Goal: Transaction & Acquisition: Book appointment/travel/reservation

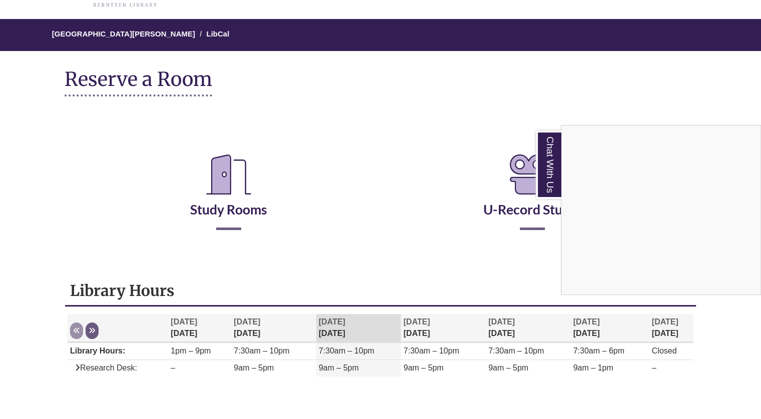
scroll to position [68, 0]
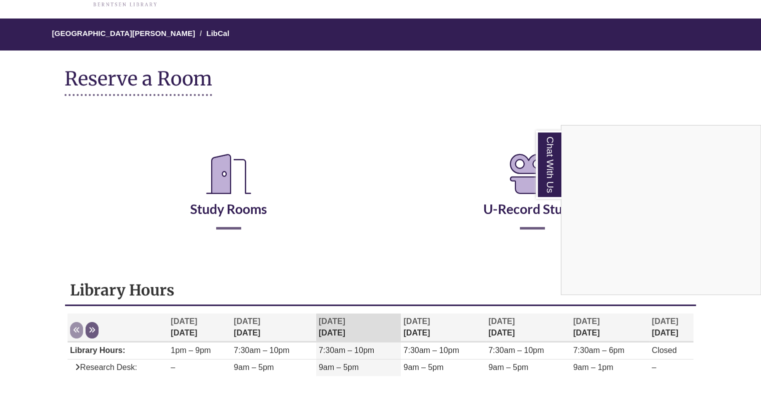
click at [236, 206] on div "Chat With Us" at bounding box center [380, 209] width 761 height 419
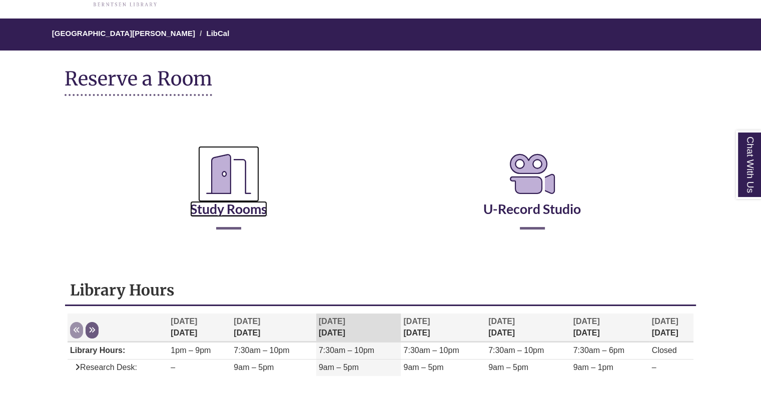
click at [240, 212] on link "Study Rooms" at bounding box center [228, 196] width 77 height 41
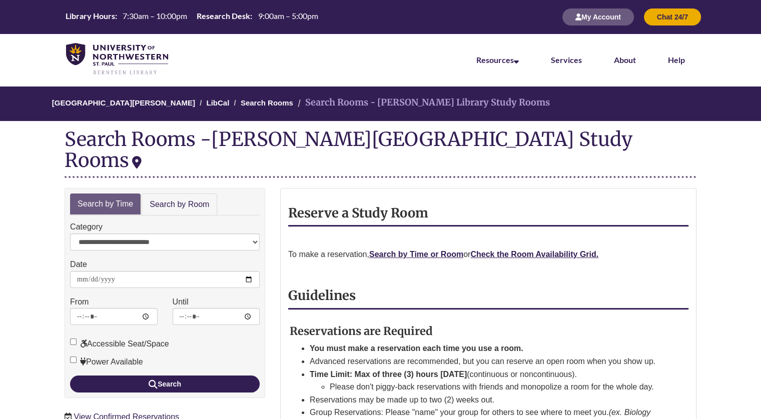
click at [511, 248] on p "To make a reservation, Search by Time or Room or Check the Room Availability Gr…" at bounding box center [488, 254] width 400 height 13
click at [517, 250] on strong "Check the Room Availability Grid." at bounding box center [534, 254] width 128 height 9
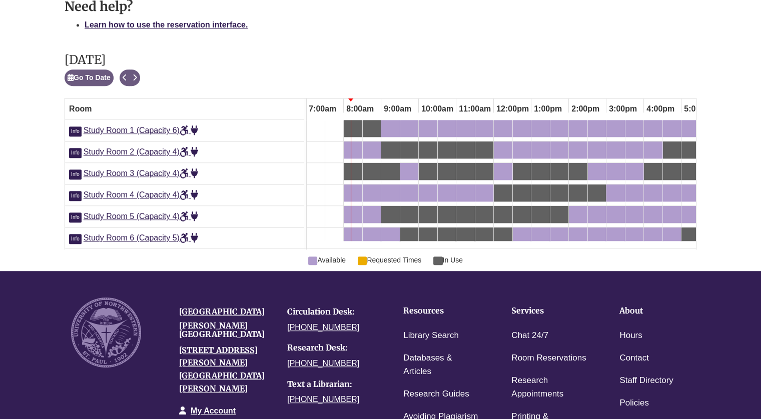
scroll to position [530, 0]
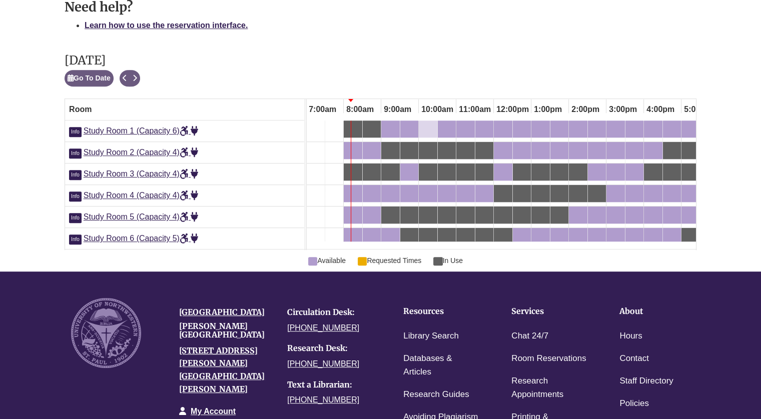
click at [432, 127] on div "10:00am Tuesday, October 14, 2025 - Study Room 1 - Available" at bounding box center [428, 129] width 17 height 11
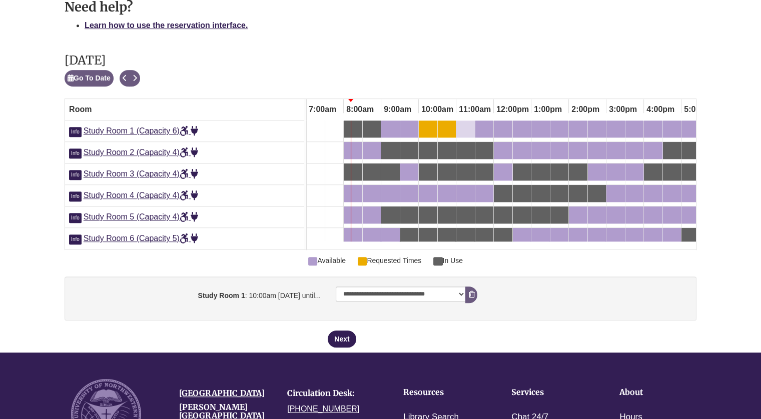
click at [469, 129] on div "11:00am Tuesday, October 14, 2025 - Study Room 1 - Available" at bounding box center [465, 129] width 17 height 11
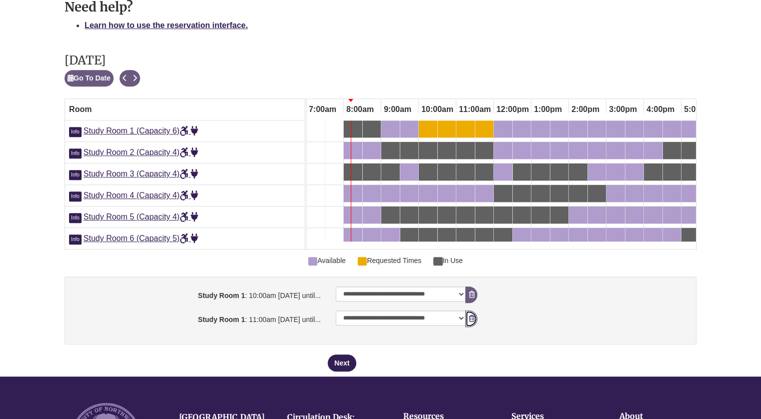
click at [472, 322] on icon "booking form" at bounding box center [471, 318] width 6 height 7
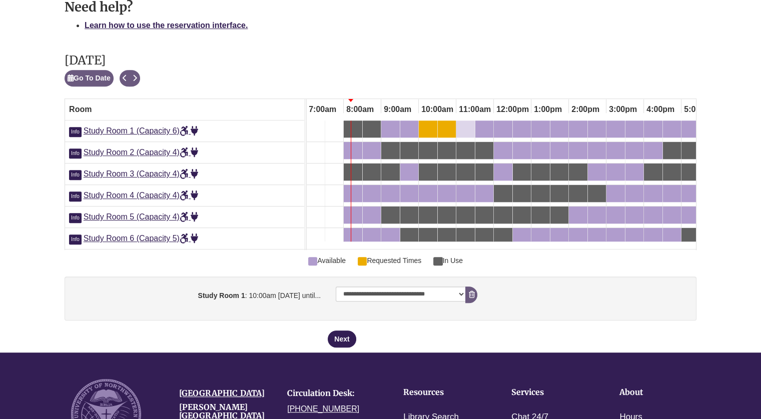
click at [459, 129] on div "11:00am Tuesday, October 14, 2025 - Study Room 1 - Available" at bounding box center [459, 129] width 4 height 11
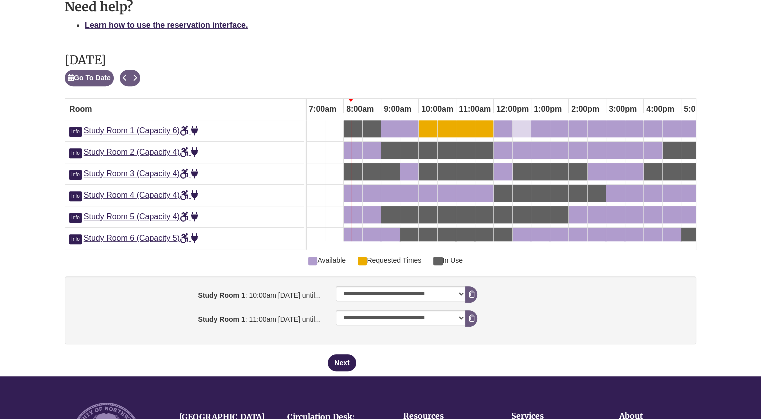
click at [526, 126] on div "12:30pm Tuesday, October 14, 2025 - Study Room 1 - Available" at bounding box center [522, 129] width 16 height 11
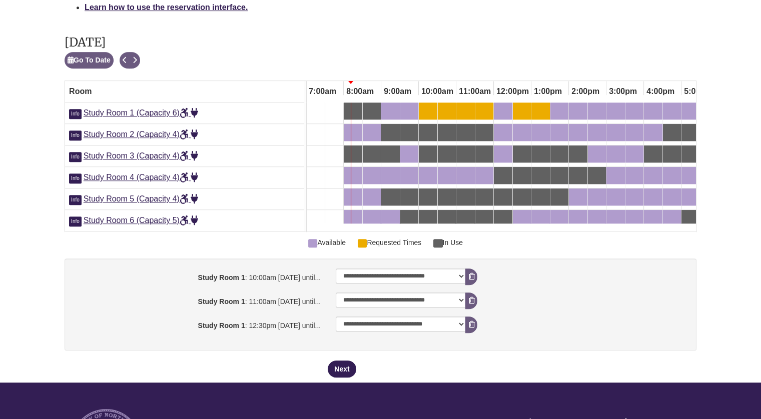
scroll to position [548, 0]
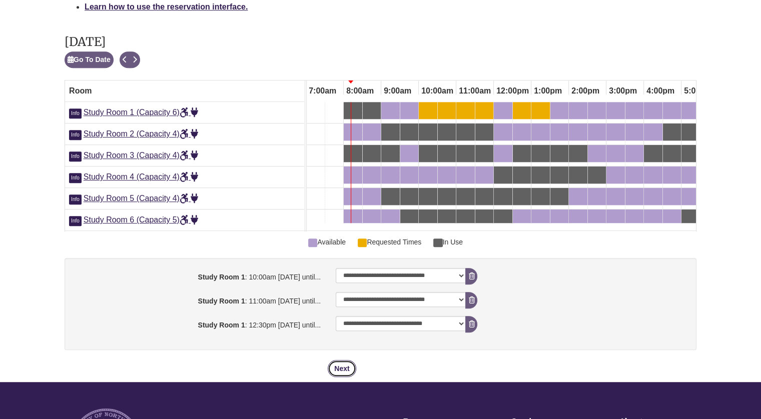
click at [337, 374] on button "Next" at bounding box center [342, 368] width 28 height 17
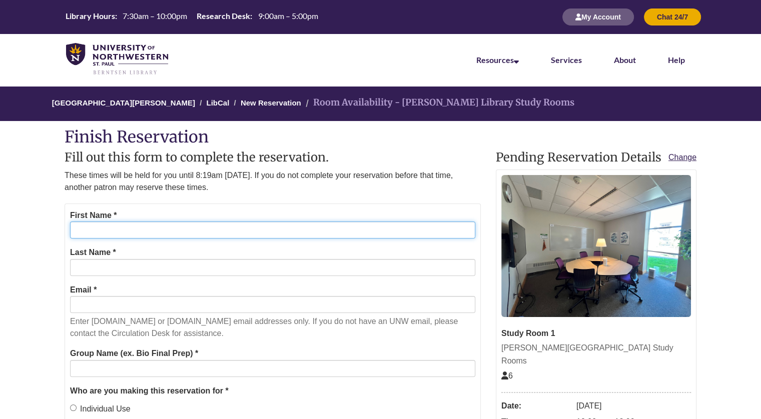
click at [284, 230] on input "First Name *" at bounding box center [272, 230] width 405 height 17
type input "******"
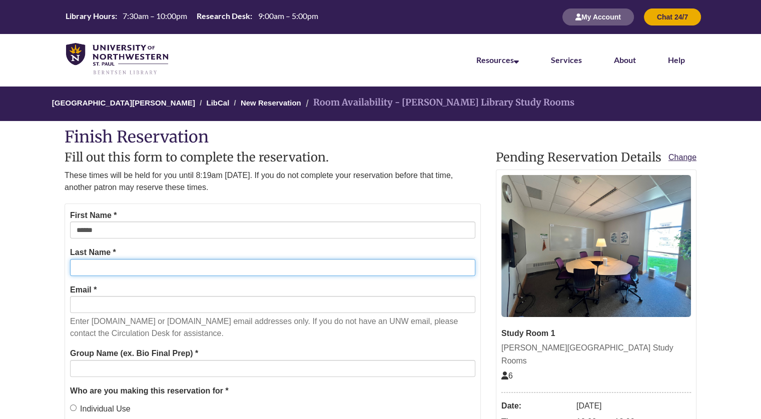
type input "*******"
type input "**********"
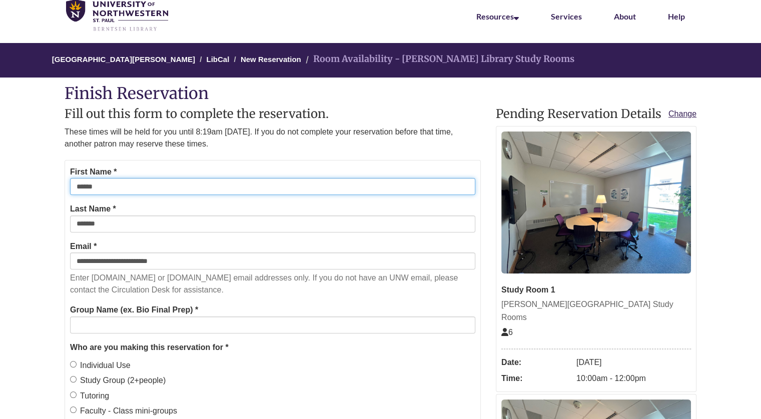
scroll to position [44, 0]
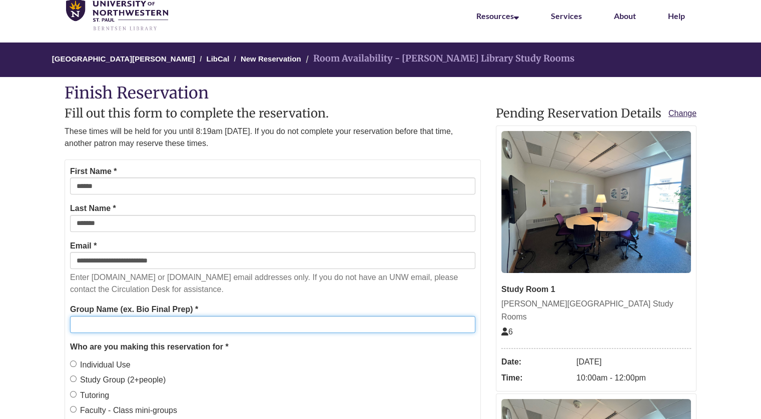
click at [166, 323] on input "Group Name (ex. Bio Final Prep) *" at bounding box center [272, 324] width 405 height 17
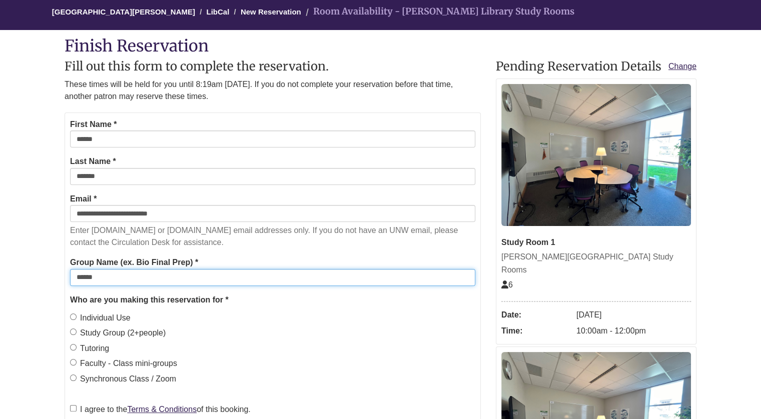
type input "******"
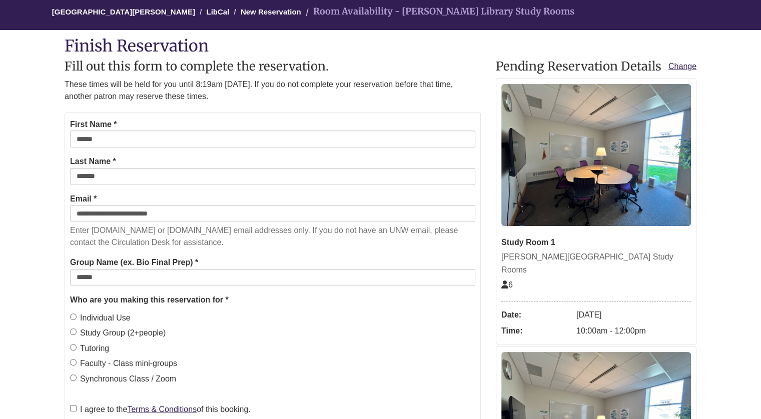
click at [104, 332] on label "Study Group (2+people)" at bounding box center [118, 333] width 96 height 13
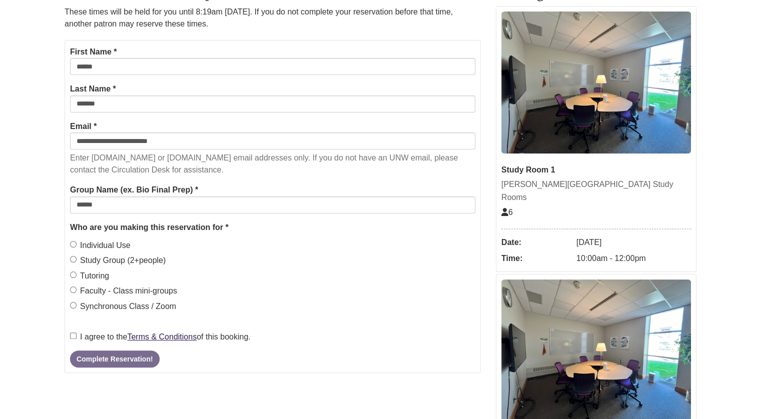
click at [95, 338] on label "I agree to the Terms & Conditions of this booking." at bounding box center [160, 337] width 181 height 13
click at [101, 245] on label "Individual Use" at bounding box center [100, 245] width 61 height 13
click at [111, 358] on button "Complete Reservation!" at bounding box center [114, 359] width 89 height 17
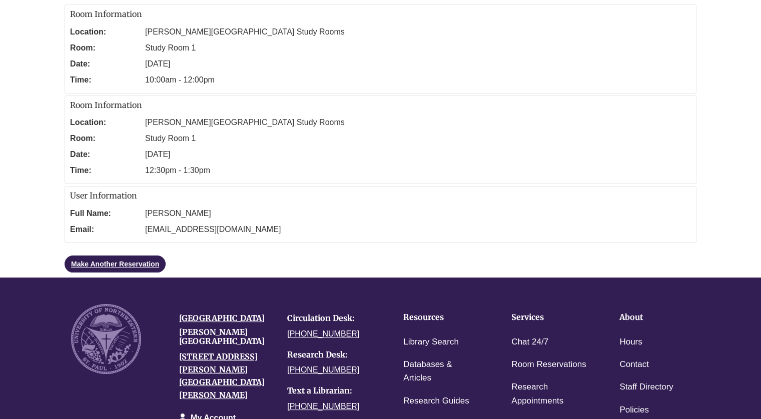
scroll to position [0, 0]
